Goal: Book appointment/travel/reservation

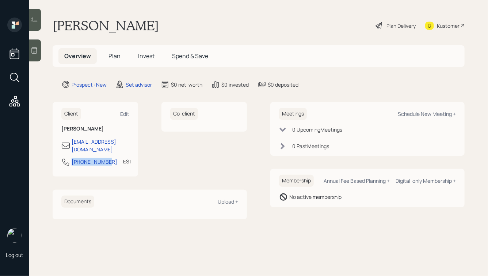
click at [68, 158] on div "[PHONE_NUMBER] EST Currently 4:37 PM" at bounding box center [95, 164] width 68 height 13
click at [409, 111] on div "Schedule New Meeting +" at bounding box center [427, 113] width 58 height 7
select select "round-[PERSON_NAME]"
